Goal: Task Accomplishment & Management: Use online tool/utility

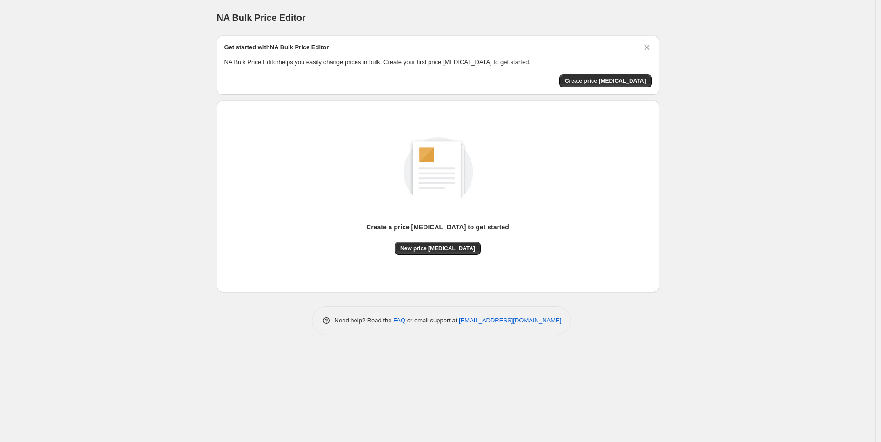
click at [450, 257] on div "Create a price [MEDICAL_DATA] to get started New price [MEDICAL_DATA]" at bounding box center [437, 196] width 427 height 177
click at [449, 251] on span "New price [MEDICAL_DATA]" at bounding box center [437, 248] width 75 height 7
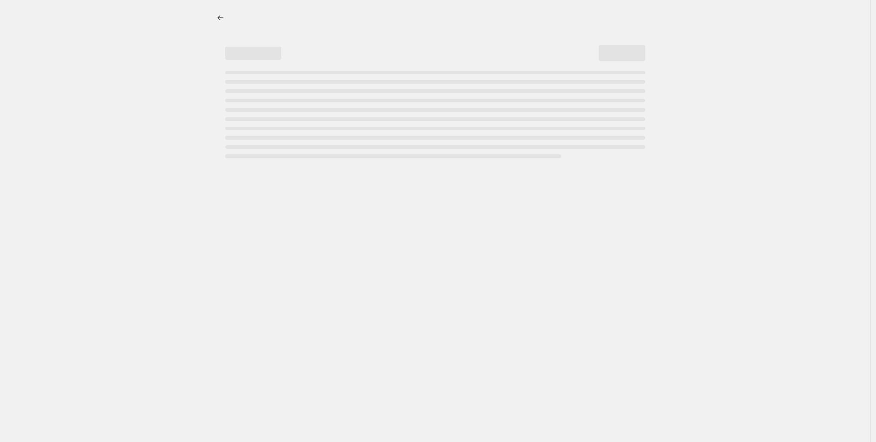
select select "percentage"
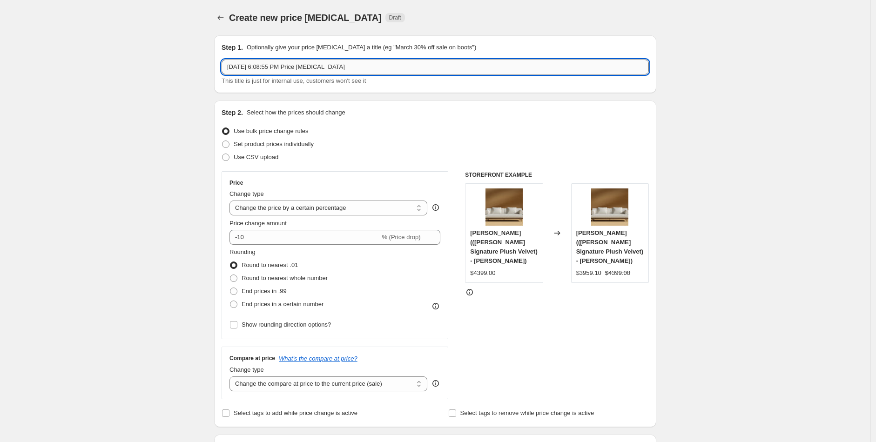
click at [284, 67] on input "[DATE] 6:08:55 PM Price [MEDICAL_DATA]" at bounding box center [435, 67] width 427 height 15
paste input "[DATE] Special — Pre-Order & Save 15%"
click at [241, 66] on input "[DATE] Special — Pre-Order & Save 15%" at bounding box center [435, 67] width 427 height 15
click at [242, 67] on input "[DATE] Special — Pre-Order & Save 15%" at bounding box center [435, 67] width 427 height 15
type input "[DATE] Special — Pre-Order & Save 15%"
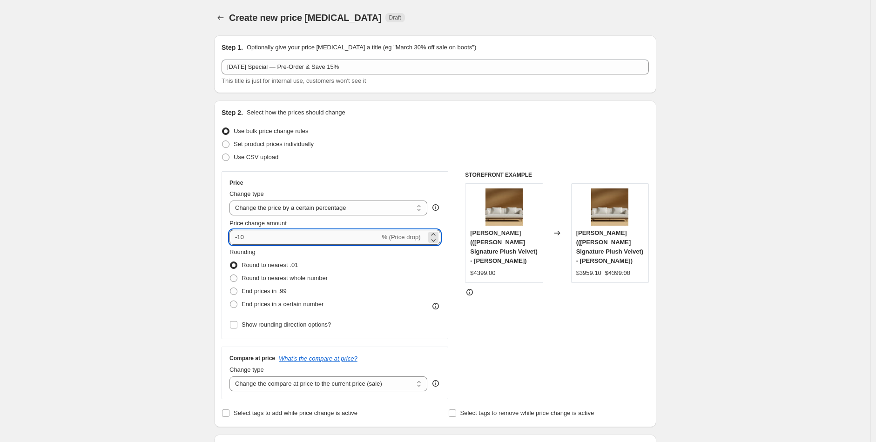
click at [287, 240] on input "-10" at bounding box center [304, 237] width 150 height 15
type input "-15"
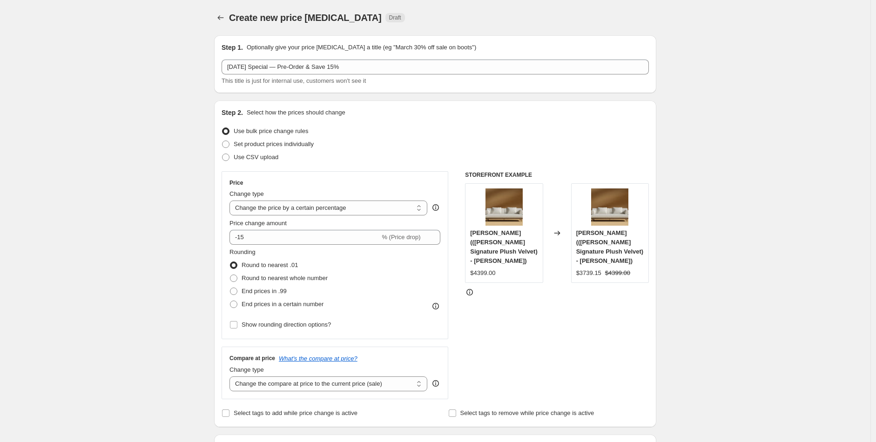
drag, startPoint x: 165, startPoint y: 230, endPoint x: 185, endPoint y: 233, distance: 20.2
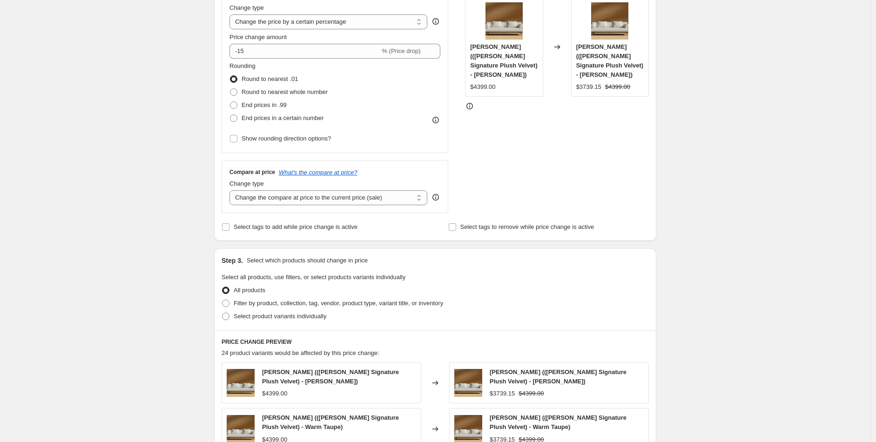
scroll to position [258, 0]
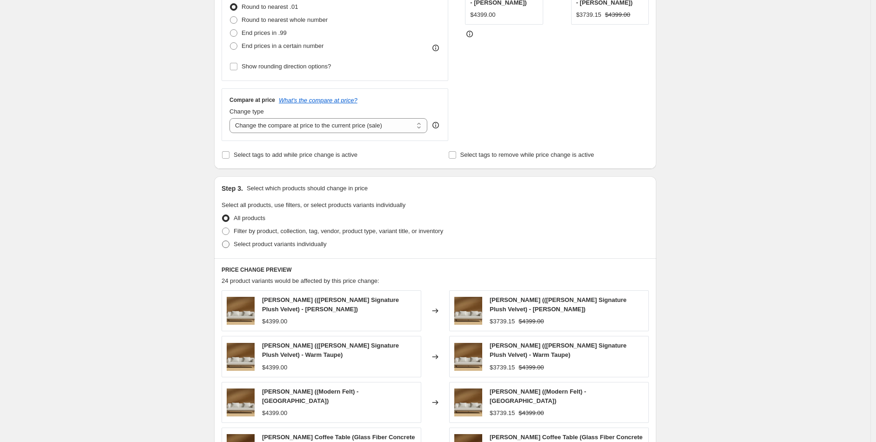
click at [278, 245] on span "Select product variants individually" at bounding box center [280, 244] width 93 height 7
click at [222, 241] on input "Select product variants individually" at bounding box center [222, 241] width 0 height 0
radio input "true"
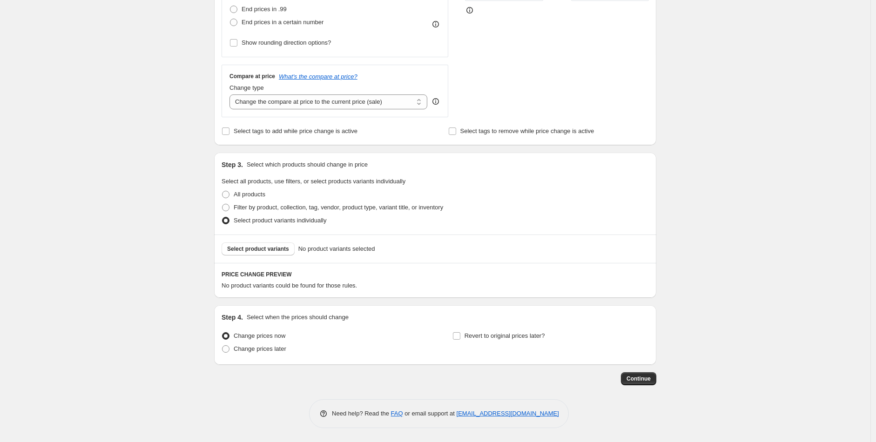
scroll to position [282, 0]
click at [282, 248] on span "Select product variants" at bounding box center [258, 248] width 62 height 7
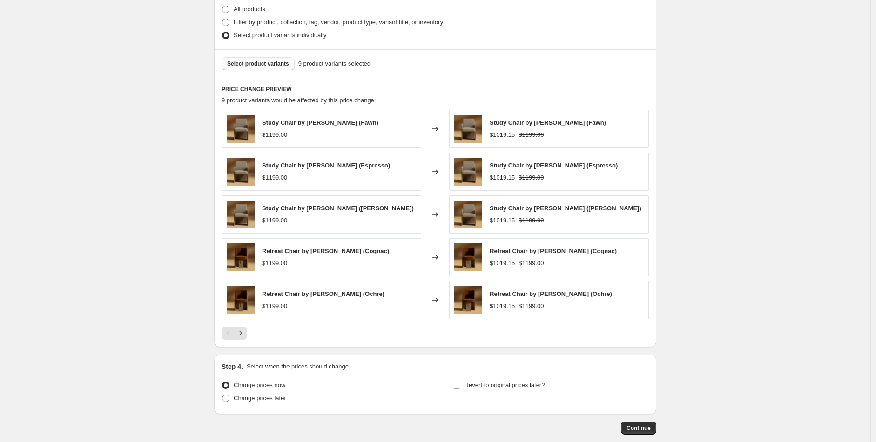
scroll to position [517, 0]
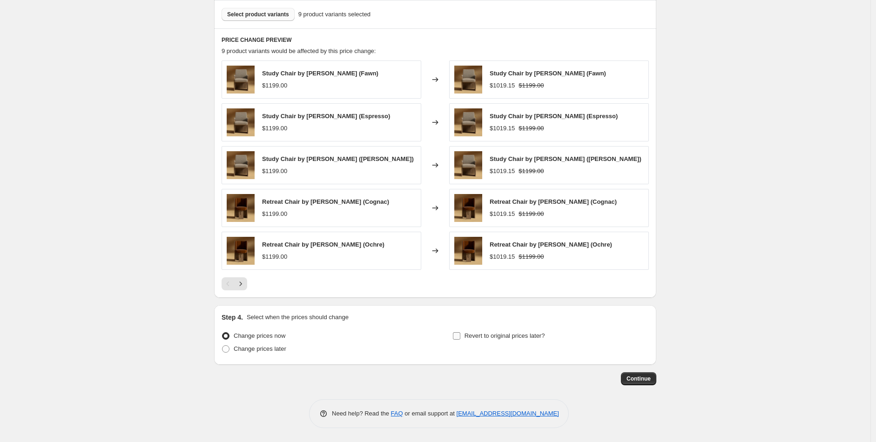
click at [504, 335] on span "Revert to original prices later?" at bounding box center [504, 335] width 81 height 7
click at [460, 335] on input "Revert to original prices later?" at bounding box center [456, 335] width 7 height 7
checkbox input "true"
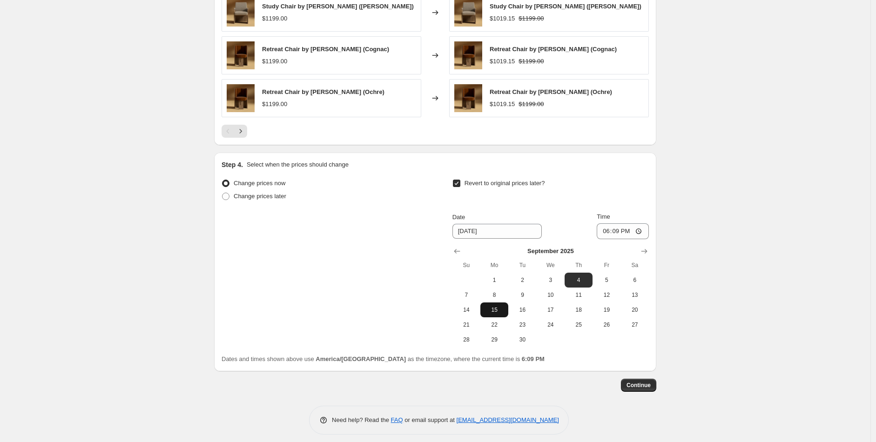
scroll to position [672, 0]
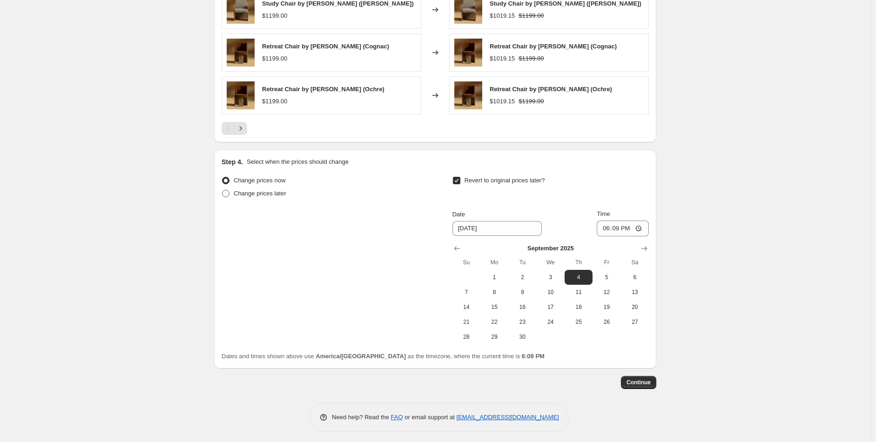
click at [271, 197] on span "Change prices later" at bounding box center [260, 193] width 53 height 7
click at [222, 190] on input "Change prices later" at bounding box center [222, 190] width 0 height 0
radio input "true"
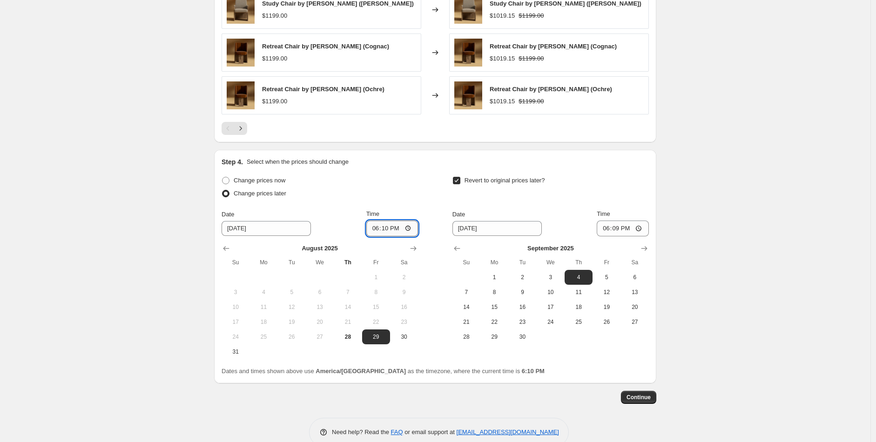
click at [384, 229] on input "18:10" at bounding box center [392, 229] width 52 height 16
type input "00:00"
click at [618, 228] on input "18:09" at bounding box center [623, 229] width 52 height 16
click at [631, 228] on input "00:09" at bounding box center [623, 229] width 52 height 16
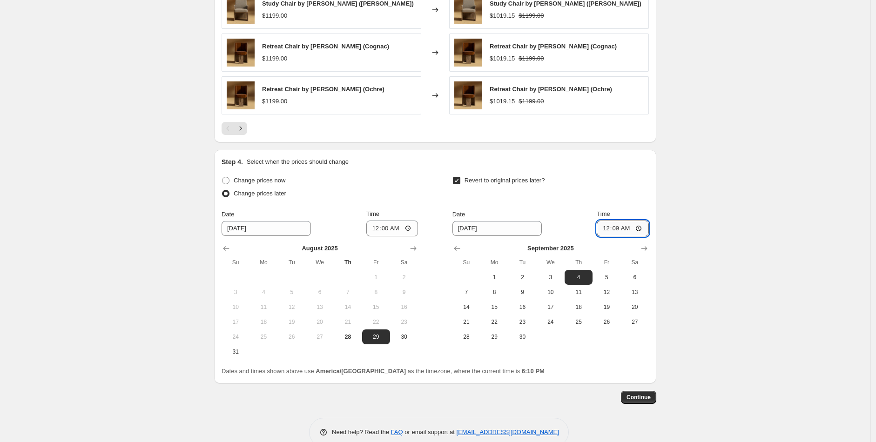
type input "00:00"
drag, startPoint x: 714, startPoint y: 333, endPoint x: 708, endPoint y: 337, distance: 6.7
click at [651, 397] on span "Continue" at bounding box center [638, 397] width 24 height 7
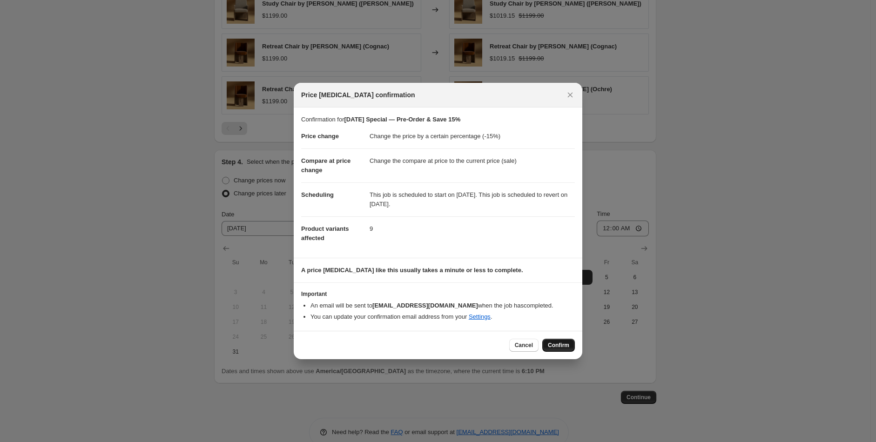
click at [562, 345] on span "Confirm" at bounding box center [558, 345] width 21 height 7
